Goal: Task Accomplishment & Management: Use online tool/utility

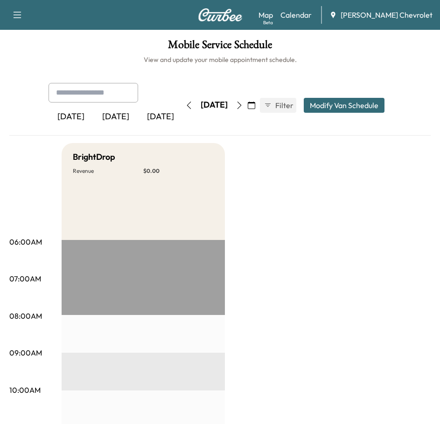
click at [241, 103] on icon "button" at bounding box center [239, 105] width 4 height 7
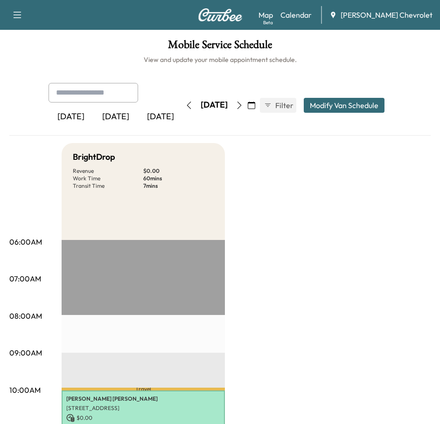
click at [126, 115] on div "[DATE]" at bounding box center [115, 116] width 45 height 21
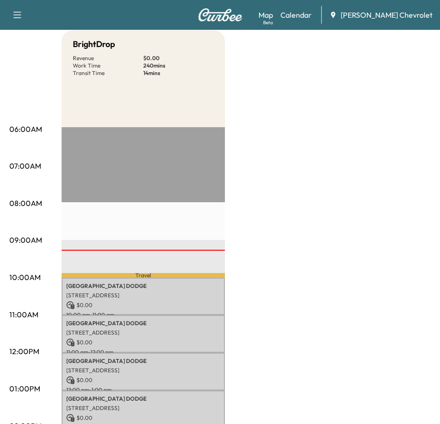
scroll to position [140, 0]
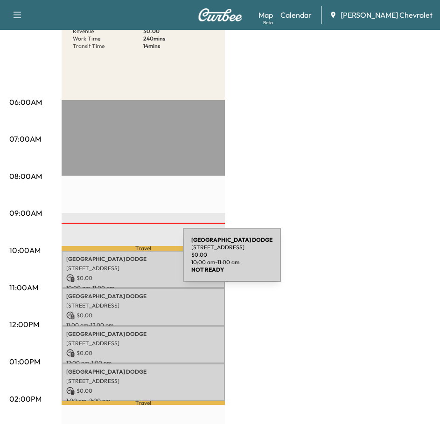
click at [113, 261] on p "NOTTINGHAM DODGE" at bounding box center [143, 259] width 154 height 7
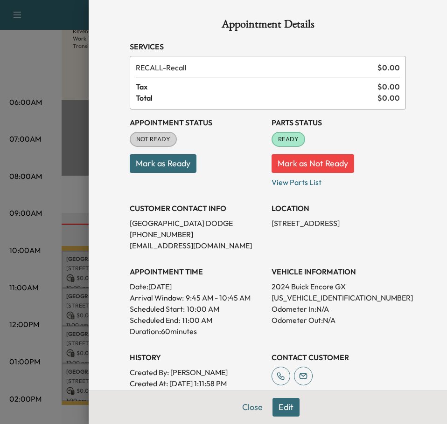
click at [143, 169] on button "Mark as Ready" at bounding box center [163, 163] width 67 height 19
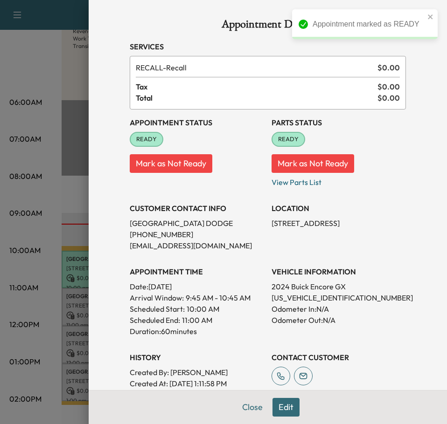
click at [75, 303] on div at bounding box center [223, 212] width 447 height 424
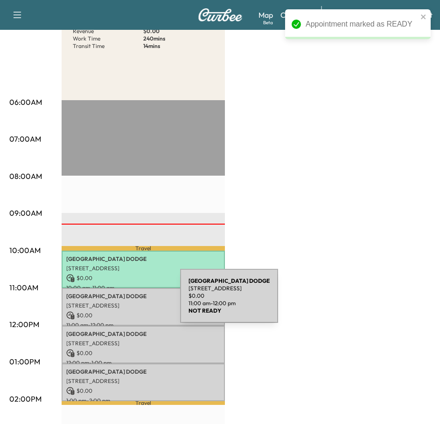
click at [110, 302] on p "[STREET_ADDRESS]" at bounding box center [143, 305] width 154 height 7
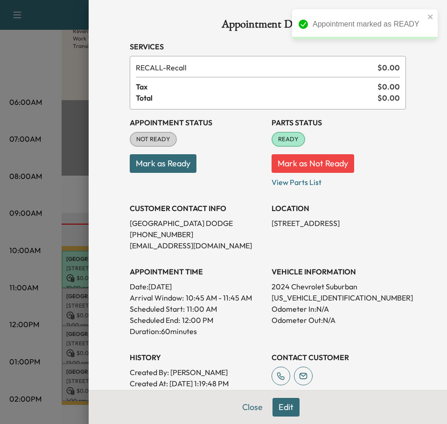
click at [171, 173] on div "Appointment Status NOT READY Mark as Ready" at bounding box center [197, 149] width 134 height 78
click at [171, 168] on button "Mark as Ready" at bounding box center [163, 163] width 67 height 19
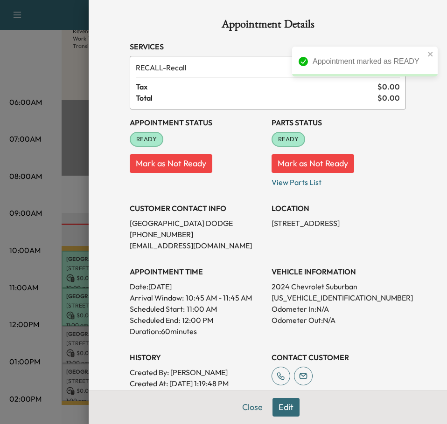
click at [68, 350] on div at bounding box center [223, 212] width 447 height 424
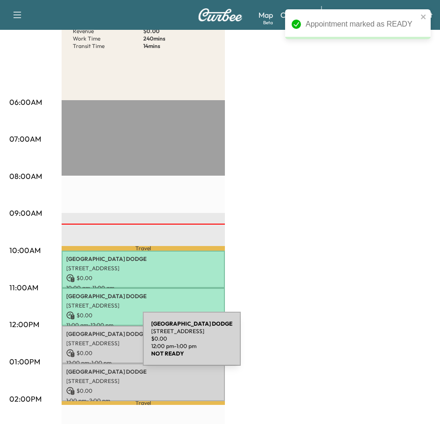
click at [73, 345] on p "[STREET_ADDRESS]" at bounding box center [143, 343] width 154 height 7
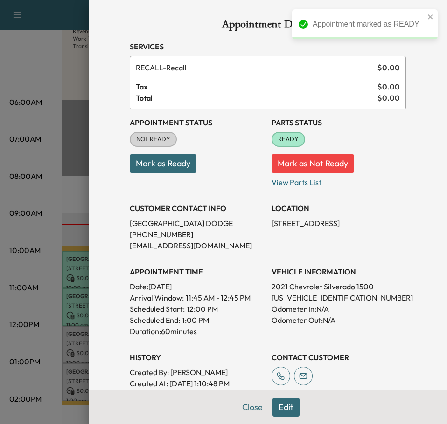
click at [159, 160] on button "Mark as Ready" at bounding box center [163, 163] width 67 height 19
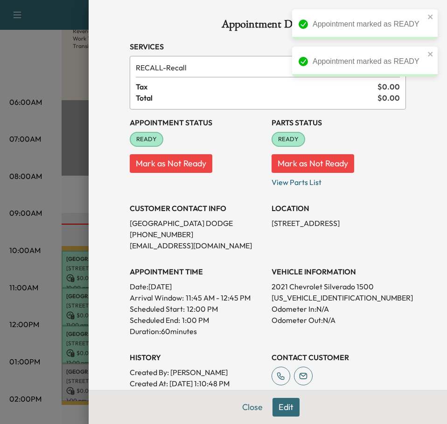
click at [62, 376] on div at bounding box center [223, 212] width 447 height 424
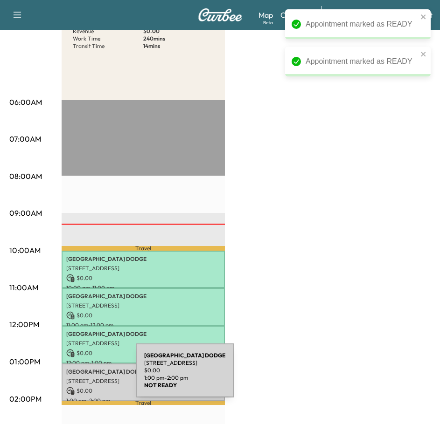
click at [66, 376] on div "NOTTINGHAM DODGE [STREET_ADDRESS] $ 0.00 1:00 pm - 2:00 pm" at bounding box center [143, 383] width 163 height 38
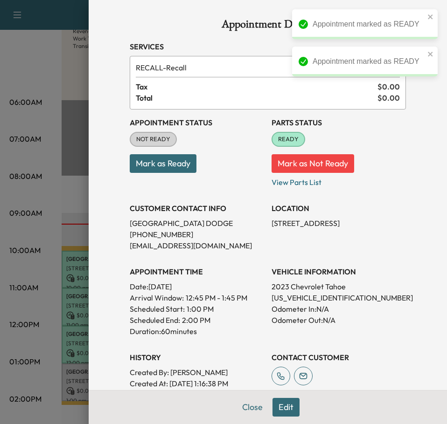
click at [156, 166] on button "Mark as Ready" at bounding box center [163, 163] width 67 height 19
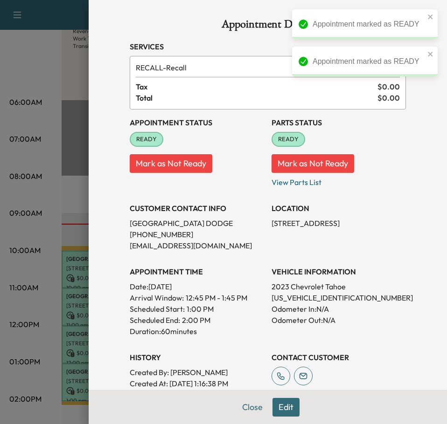
click at [57, 323] on div at bounding box center [223, 212] width 447 height 424
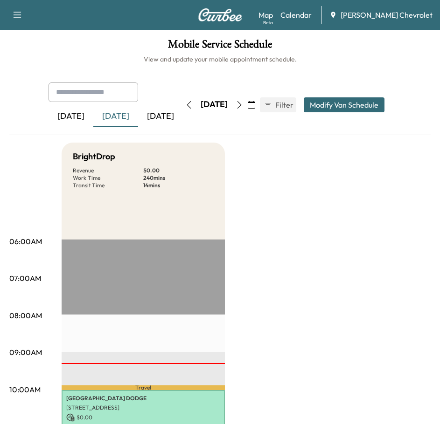
scroll to position [93, 0]
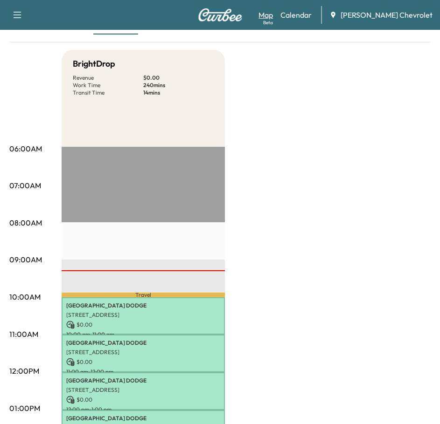
click at [273, 19] on div "Beta" at bounding box center [268, 22] width 10 height 7
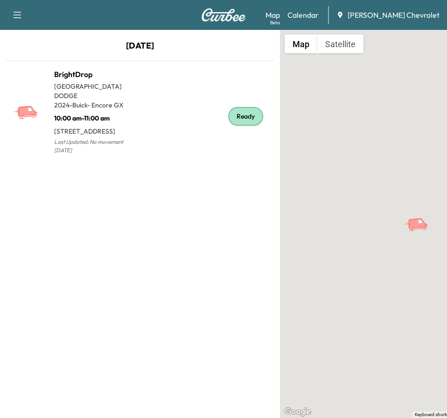
click at [416, 225] on icon "BrightDrop" at bounding box center [417, 222] width 19 height 11
drag, startPoint x: 392, startPoint y: 233, endPoint x: 326, endPoint y: 253, distance: 69.2
click at [324, 254] on div "To activate drag with keyboard, press Alt + Enter. Once in keyboard drag state,…" at bounding box center [420, 224] width 280 height 388
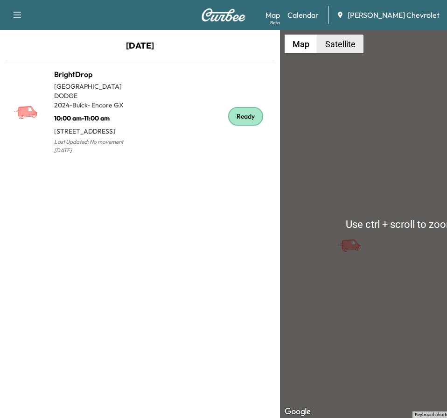
click at [343, 50] on button "Satellite" at bounding box center [340, 44] width 46 height 19
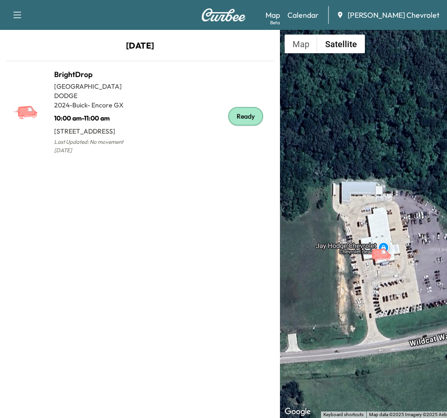
click at [378, 256] on icon "BrightDrop" at bounding box center [380, 253] width 19 height 11
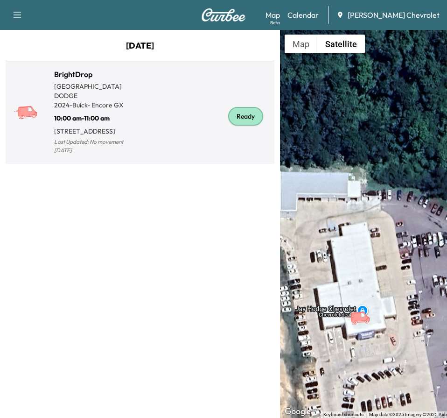
click at [121, 149] on div "BrightDrop NOTTINGHAM DODGE 2024 - Buick - Encore GX 10:00 am - 11:00 am [STREE…" at bounding box center [139, 112] width 265 height 95
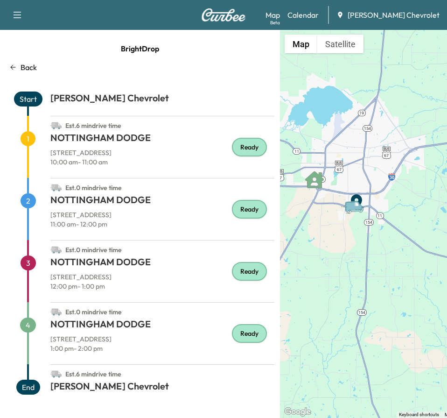
drag, startPoint x: 386, startPoint y: 230, endPoint x: 348, endPoint y: 202, distance: 47.4
click at [348, 204] on icon "Van" at bounding box center [353, 205] width 19 height 11
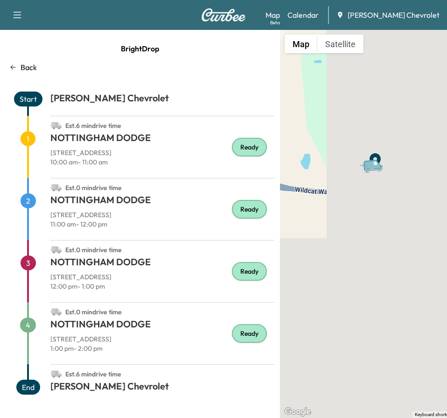
click at [25, 63] on p "Back" at bounding box center [29, 67] width 16 height 11
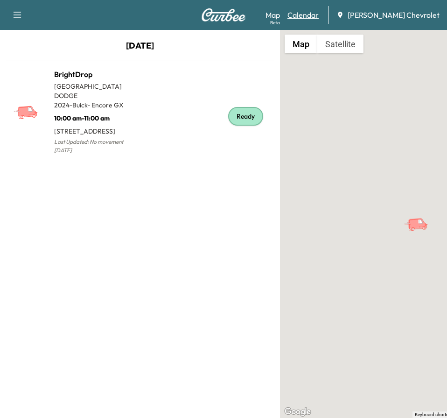
click at [319, 14] on link "Calendar" at bounding box center [302, 14] width 31 height 11
